Goal: Transaction & Acquisition: Subscribe to service/newsletter

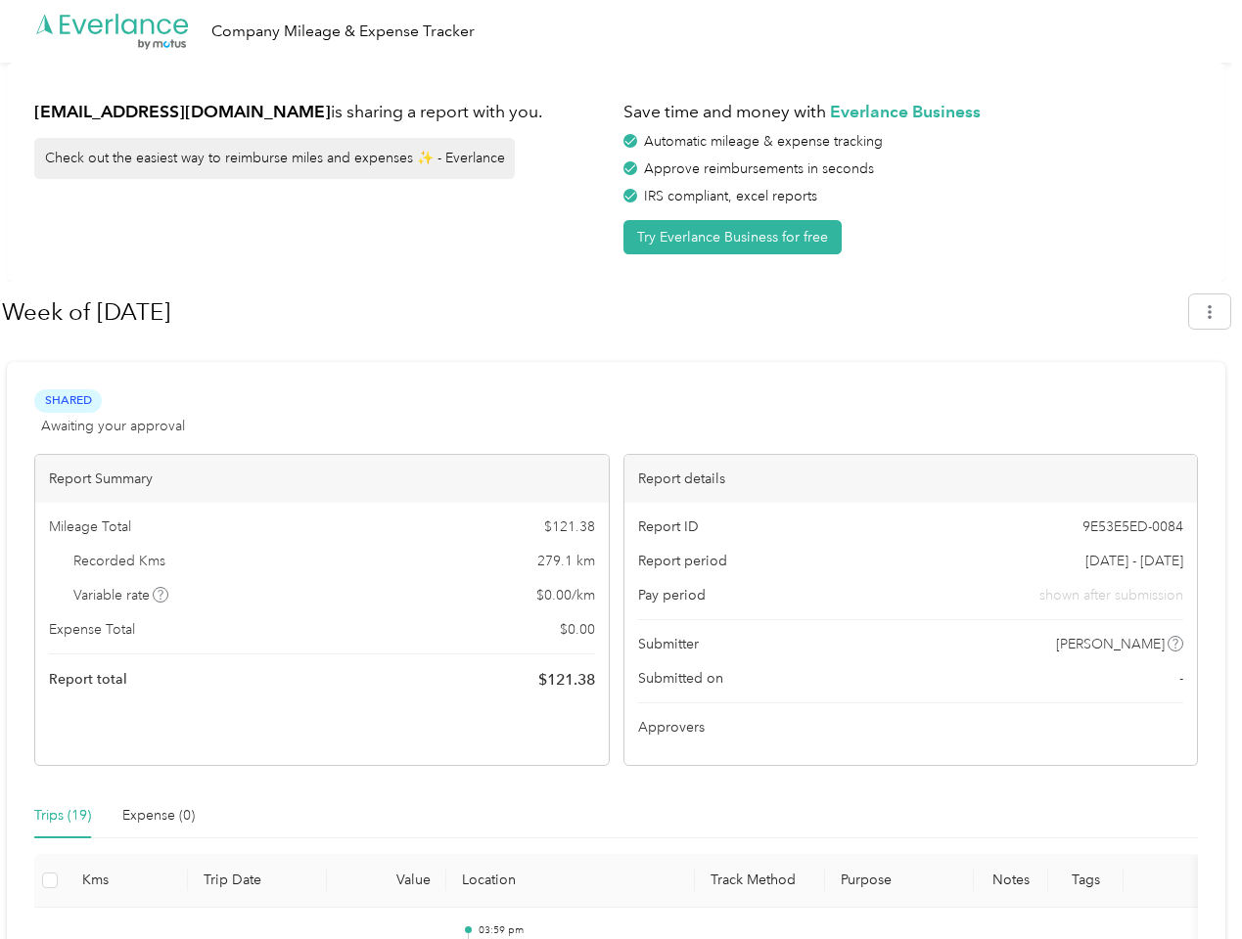
click at [624, 470] on div "Report details" at bounding box center [910, 479] width 573 height 48
click at [620, 31] on div ".cls-1 { fill: #00adee; } .cls-2 { fill: #fff; } .cls-3 { fill: #707372; } .cls…" at bounding box center [616, 31] width 1232 height 63
click at [736, 237] on button "Try Everlance Business for free" at bounding box center [732, 237] width 218 height 34
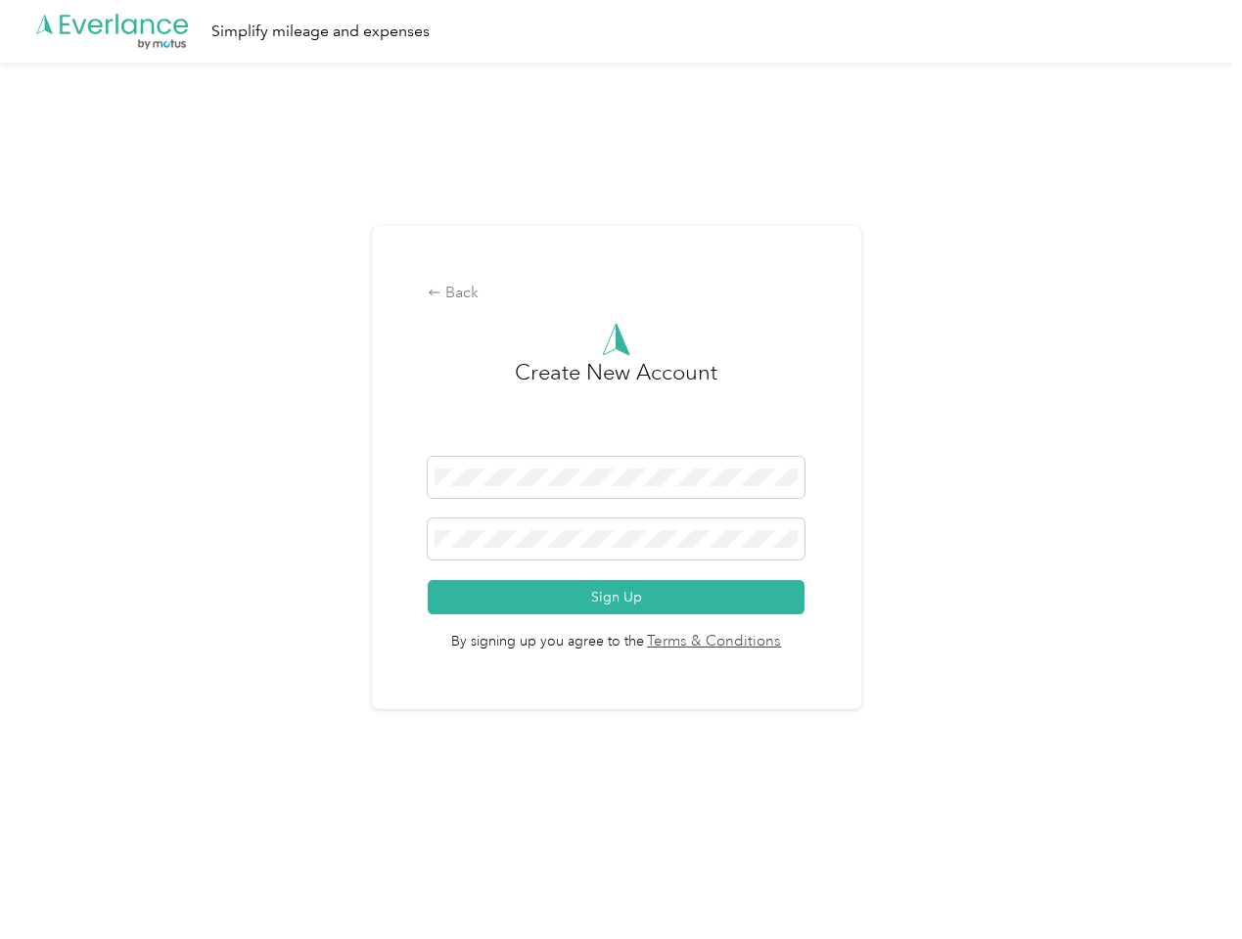
click at [594, 312] on div "Back Create New Account Sign Up By signing up you agree to the Terms & Conditio…" at bounding box center [616, 468] width 489 height 484
click at [1219, 311] on div "Back Create New Account Sign Up By signing up you agree to the Terms & Conditio…" at bounding box center [616, 476] width 1232 height 827
click at [161, 595] on div "Back Create New Account Sign Up By signing up you agree to the Terms & Conditio…" at bounding box center [616, 476] width 1232 height 827
click at [771, 644] on link "Terms & Conditions" at bounding box center [713, 642] width 138 height 23
click at [63, 816] on div "Back Create New Account Sign Up By signing up you agree to the Terms & Conditio…" at bounding box center [616, 476] width 1232 height 827
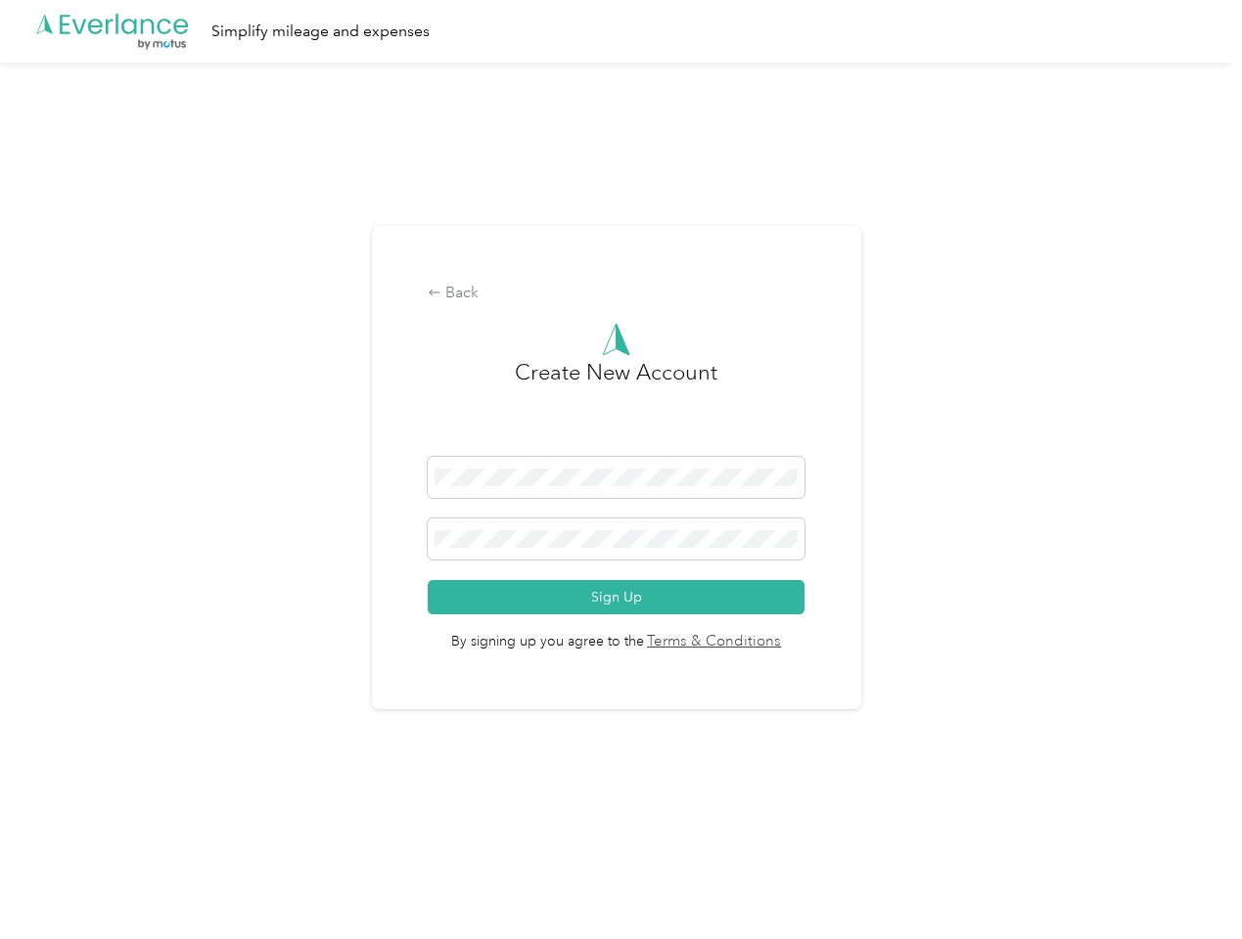
click at [159, 816] on div "Back Create New Account Sign Up By signing up you agree to the Terms & Conditio…" at bounding box center [616, 476] width 1232 height 827
click at [50, 881] on div "Back Create New Account Sign Up By signing up you agree to the Terms & Conditio…" at bounding box center [616, 476] width 1232 height 827
